Goal: Transaction & Acquisition: Subscribe to service/newsletter

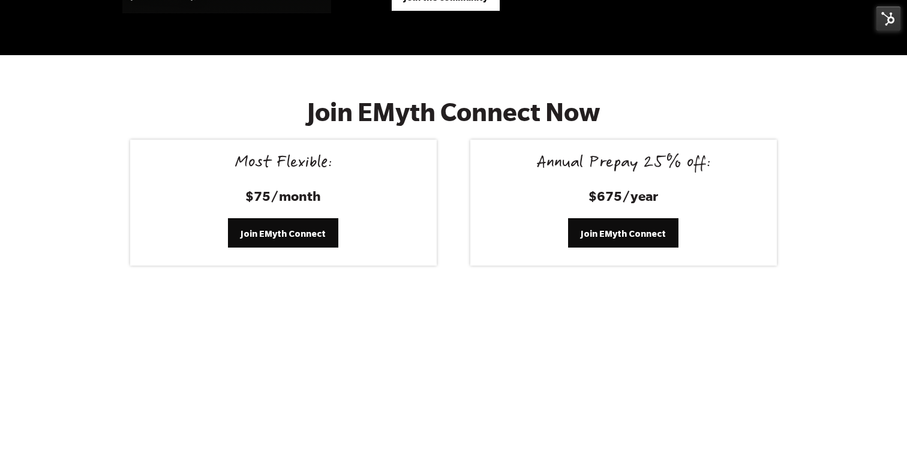
scroll to position [4895, 0]
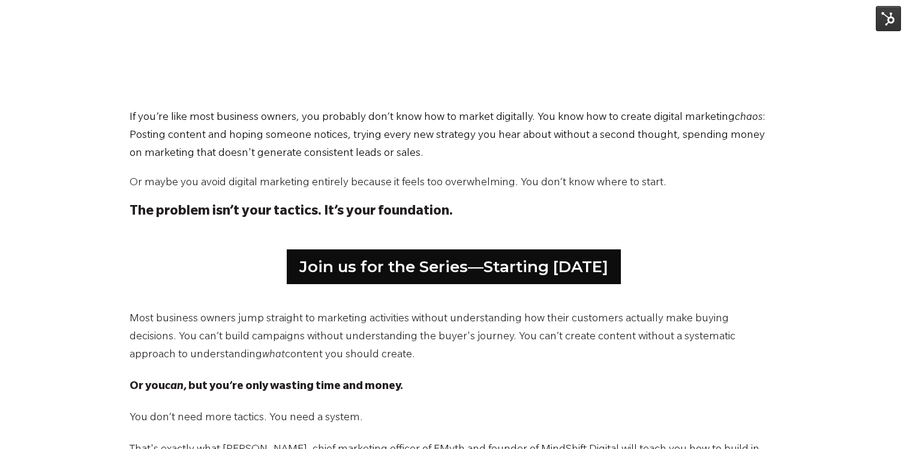
scroll to position [543, 0]
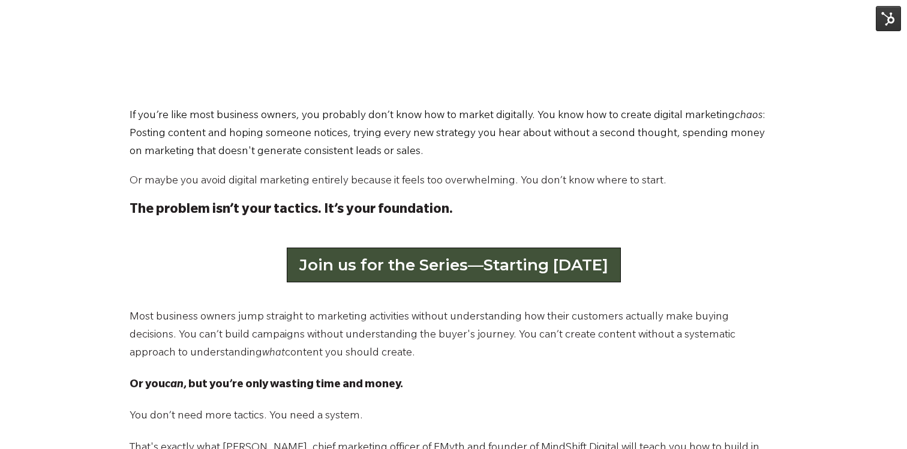
click at [425, 266] on link "Join us for the Series—Starting September 2" at bounding box center [454, 265] width 334 height 35
